Goal: Information Seeking & Learning: Compare options

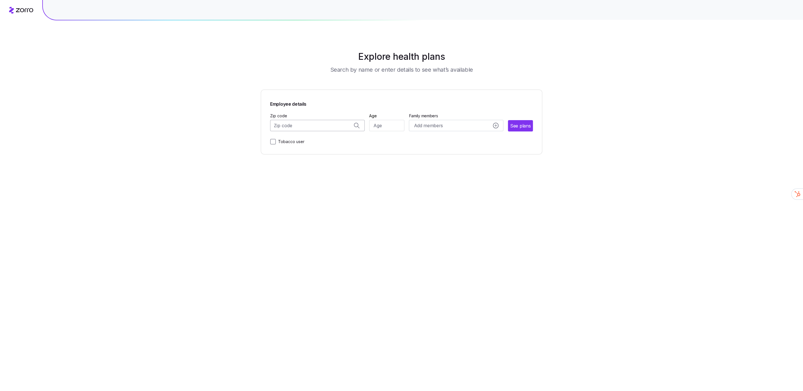
click at [315, 127] on input "Zip code" at bounding box center [317, 125] width 94 height 11
click at [330, 142] on span "17408, [GEOGRAPHIC_DATA], [GEOGRAPHIC_DATA]" at bounding box center [316, 140] width 79 height 7
type input "17408, [GEOGRAPHIC_DATA], [GEOGRAPHIC_DATA]"
click at [391, 125] on input "Age" at bounding box center [386, 125] width 35 height 11
type input "43"
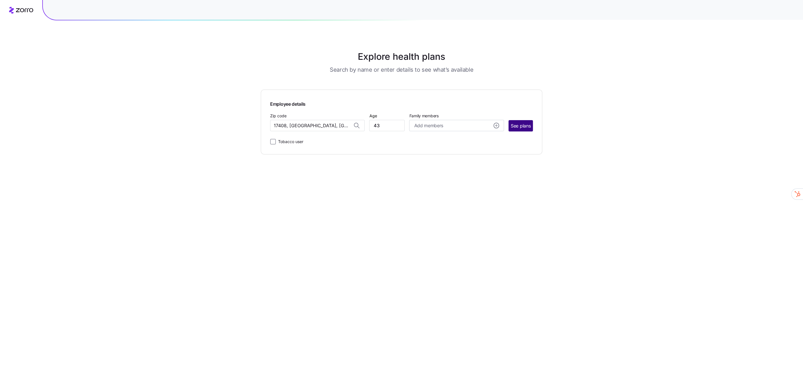
click at [515, 125] on span "See plans" at bounding box center [521, 126] width 20 height 7
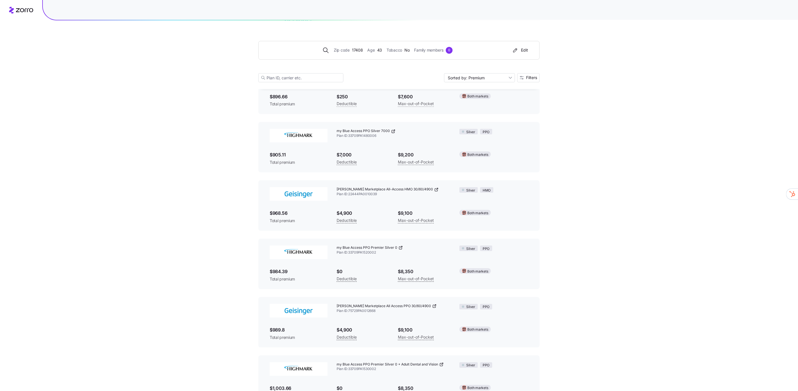
scroll to position [3116, 0]
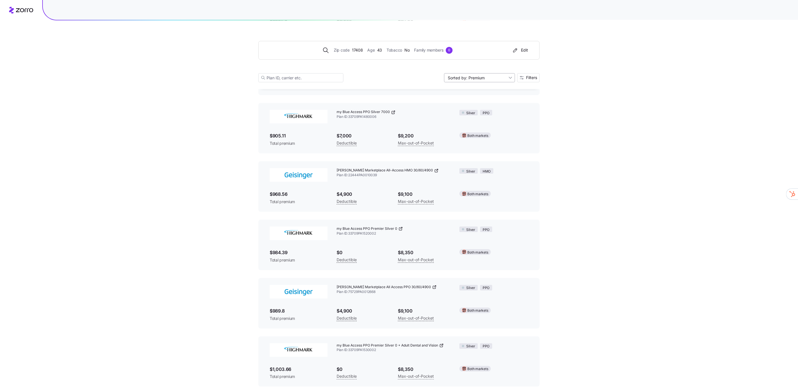
click at [467, 78] on input "Sorted by: Premium" at bounding box center [479, 77] width 71 height 9
click at [467, 106] on div "Max out of pocket" at bounding box center [479, 108] width 66 height 9
type input "Sorted by: [PERSON_NAME] out of pocket"
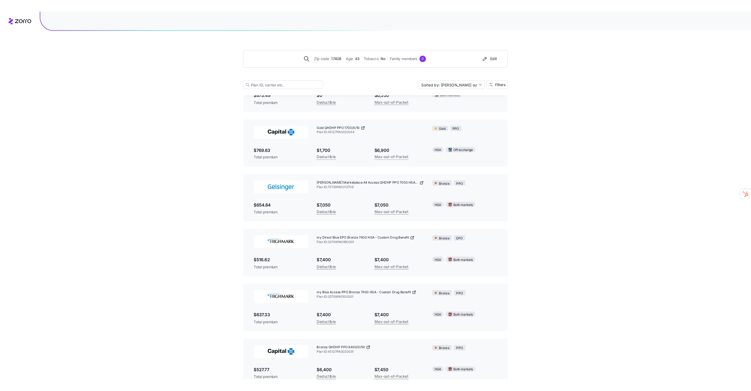
scroll to position [0, 0]
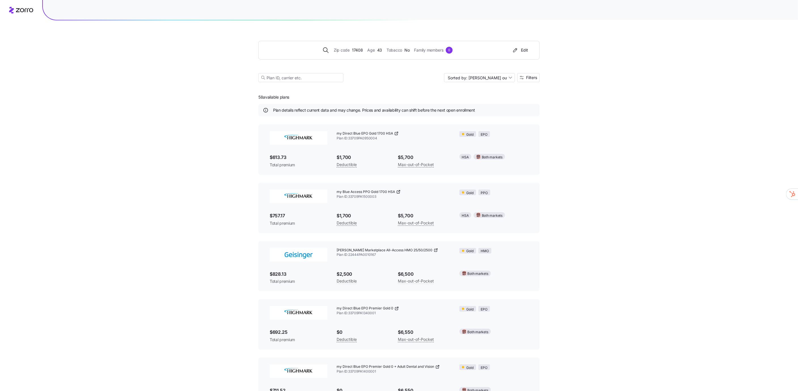
click at [399, 193] on icon at bounding box center [398, 192] width 5 height 5
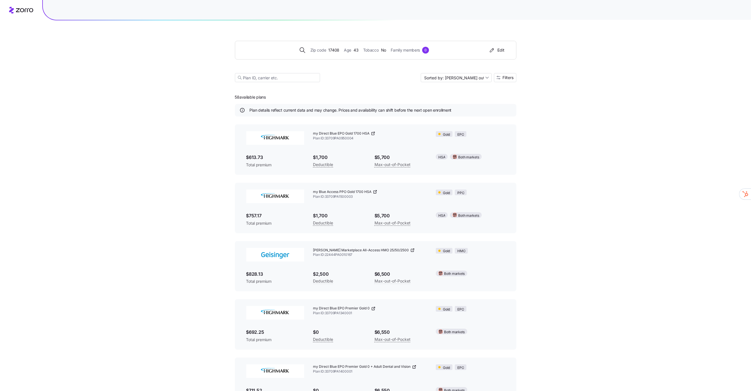
click at [265, 77] on input at bounding box center [277, 77] width 85 height 9
click at [508, 76] on span "Filters" at bounding box center [508, 78] width 11 height 4
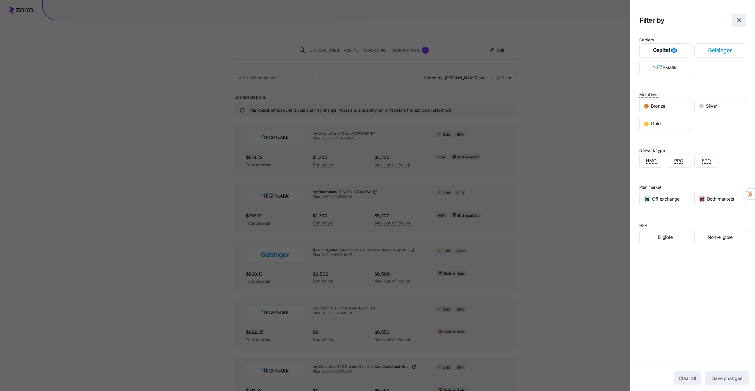
click at [736, 20] on icon "button" at bounding box center [739, 20] width 7 height 7
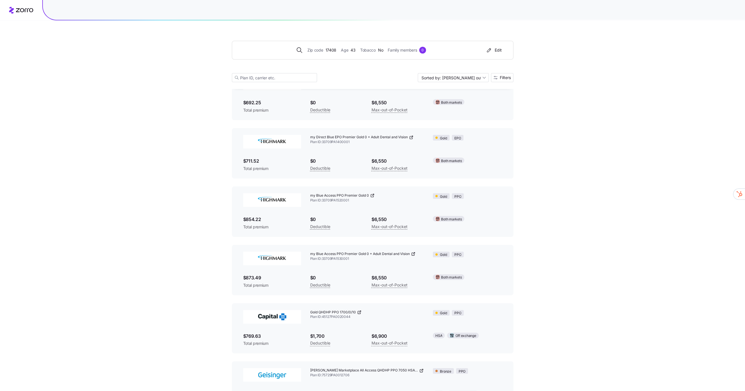
scroll to position [255, 0]
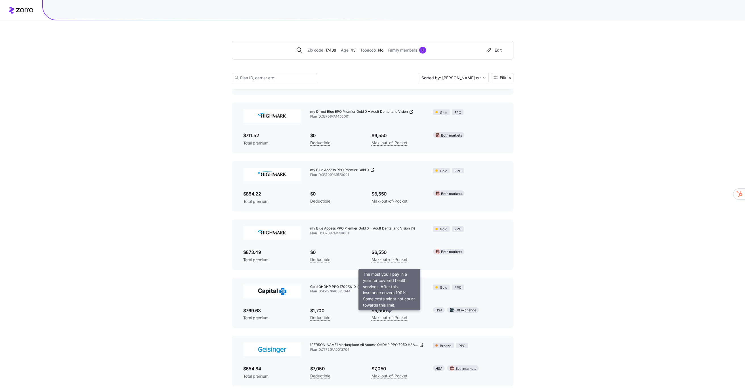
click at [390, 317] on span "Max-out-of-Pocket" at bounding box center [389, 318] width 36 height 7
click at [357, 288] on icon at bounding box center [359, 287] width 5 height 5
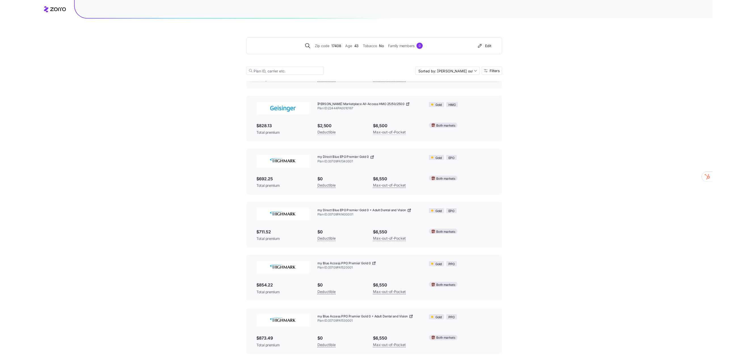
scroll to position [0, 0]
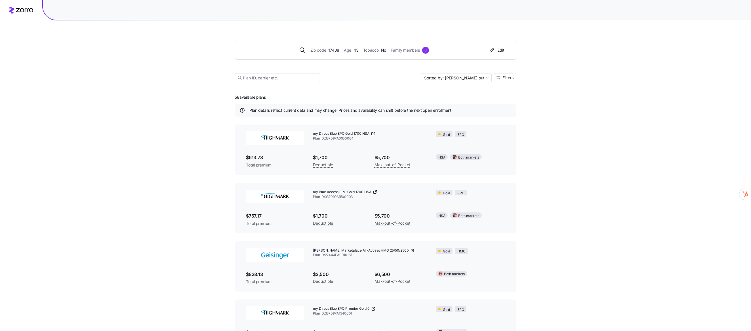
drag, startPoint x: 88, startPoint y: 81, endPoint x: 85, endPoint y: 78, distance: 3.8
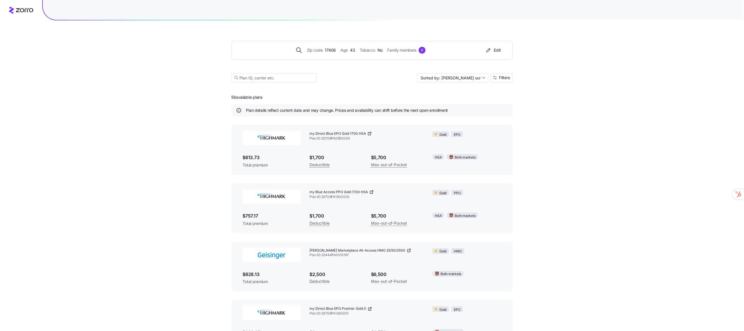
click at [302, 31] on div "Zip code 17408 Age [DEMOGRAPHIC_DATA] Tobacco No Family members 0 Edit Sorted b…" at bounding box center [371, 54] width 281 height 69
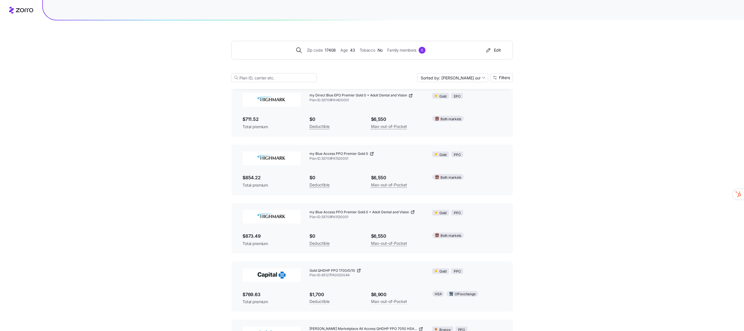
scroll to position [284, 0]
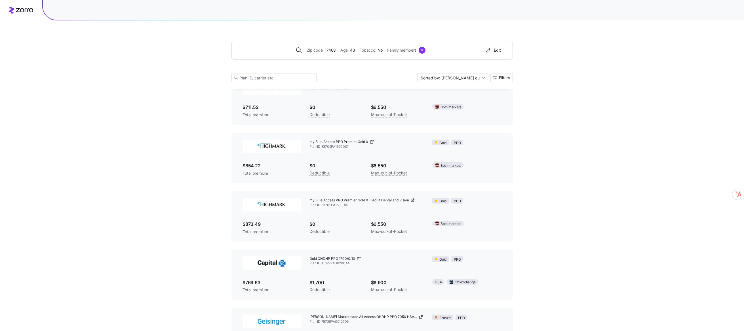
click at [336, 262] on span "Plan ID: 45127PA0020044" at bounding box center [367, 263] width 114 height 5
copy span "45127PA0020044"
drag, startPoint x: 355, startPoint y: 259, endPoint x: 307, endPoint y: 260, distance: 48.3
click at [307, 260] on div "Gold QHDHP PPO 1700/0/10 Plan ID: 45127PA0020044" at bounding box center [366, 261] width 123 height 19
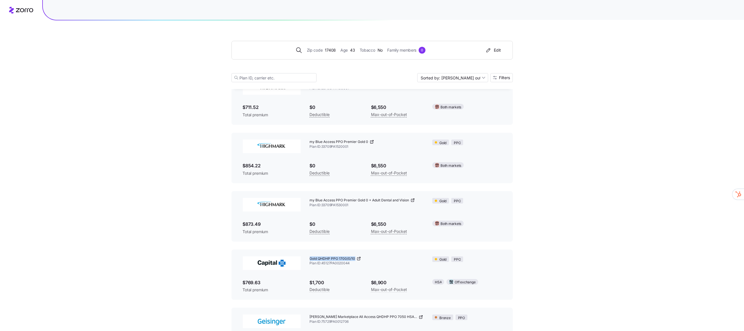
copy span "Gold QHDHP PPO 1700/0/10"
click at [358, 258] on icon at bounding box center [359, 258] width 5 height 5
